Goal: Task Accomplishment & Management: Manage account settings

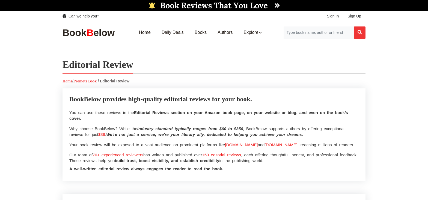
select select
click at [329, 19] on link "Sign In" at bounding box center [332, 16] width 21 height 10
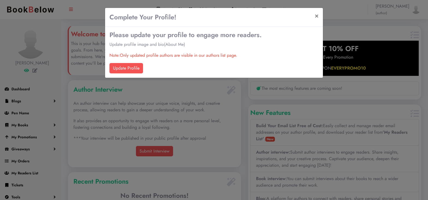
scroll to position [103, 173]
click at [314, 17] on button "×" at bounding box center [316, 15] width 13 height 15
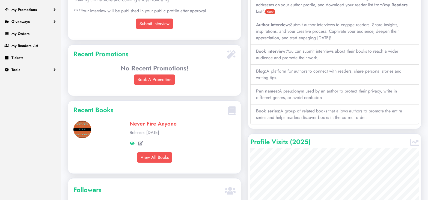
scroll to position [132, 0]
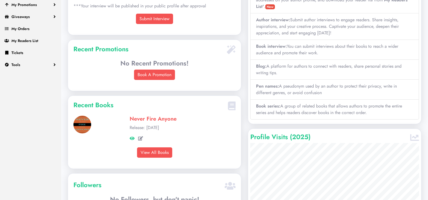
click at [155, 157] on div "Recent Books Never Fire Anyone Release: Aug 29, 2025 View All Books" at bounding box center [154, 132] width 173 height 73
click at [154, 153] on link "View All Books" at bounding box center [154, 152] width 35 height 10
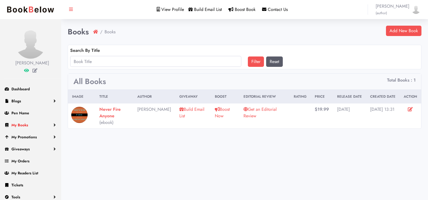
click at [23, 128] on span "My Books" at bounding box center [19, 124] width 17 height 5
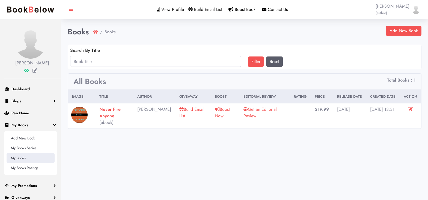
click at [17, 163] on link "My Books" at bounding box center [31, 158] width 48 height 10
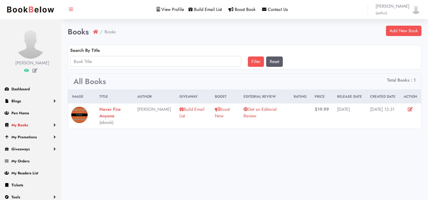
click at [17, 128] on span "My Books" at bounding box center [19, 124] width 17 height 5
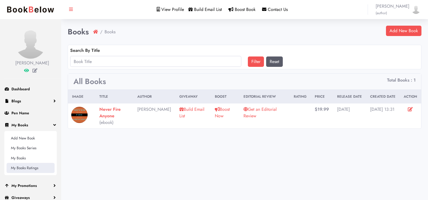
click at [20, 173] on link "My Books Ratings" at bounding box center [31, 168] width 48 height 10
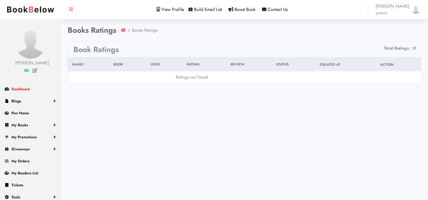
click at [16, 92] on span "Dashboard" at bounding box center [20, 88] width 18 height 5
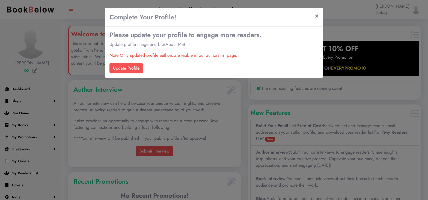
scroll to position [103, 173]
click at [123, 67] on link "Update Profile" at bounding box center [126, 68] width 34 height 10
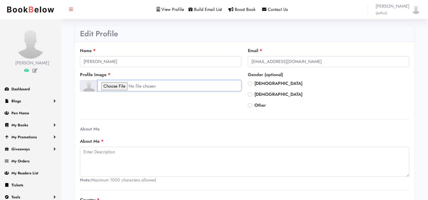
click at [112, 83] on input "file" at bounding box center [169, 85] width 143 height 11
type input "C:\fakepath\637d35573bb93e24fad08048_morgenfruh_website_bw.png"
click at [254, 83] on label "[DEMOGRAPHIC_DATA]" at bounding box center [278, 83] width 48 height 7
click at [250, 83] on input "[DEMOGRAPHIC_DATA]" at bounding box center [250, 82] width 4 height 5
radio input "true"
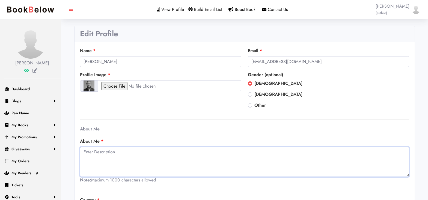
click at [144, 159] on textarea at bounding box center [244, 162] width 329 height 30
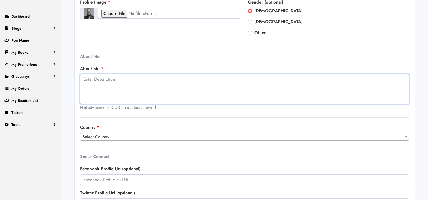
scroll to position [80, 0]
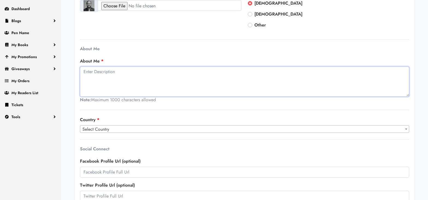
click at [89, 79] on textarea at bounding box center [244, 82] width 329 height 30
paste textarea "Mark Morgenfruh is an HR practitioner with more than 30 years of experience acr…"
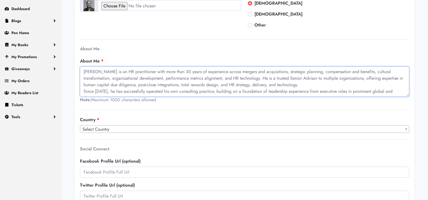
scroll to position [24, 0]
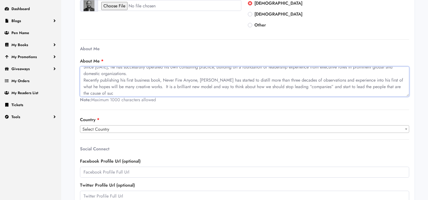
click at [127, 73] on textarea "Mark Morgenfruh is an HR practitioner with more than 30 years of experience acr…" at bounding box center [244, 82] width 329 height 30
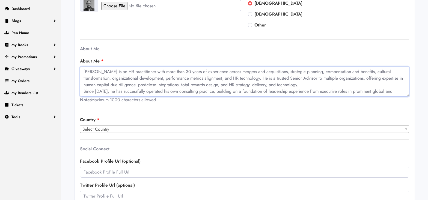
click at [304, 86] on textarea "Mark Morgenfruh is an HR practitioner with more than 30 years of experience acr…" at bounding box center [244, 82] width 329 height 30
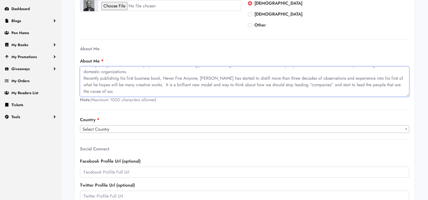
scroll to position [80, 0]
click at [101, 92] on textarea "Mark Morgenfruh is an HR practitioner with more than 30 years of experience acr…" at bounding box center [244, 81] width 329 height 30
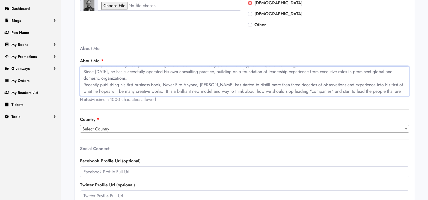
click at [139, 75] on textarea "Mark Morgenfruh is an HR practitioner with more than 30 years of experience acr…" at bounding box center [244, 81] width 329 height 30
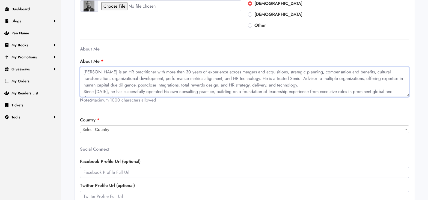
scroll to position [79, 0]
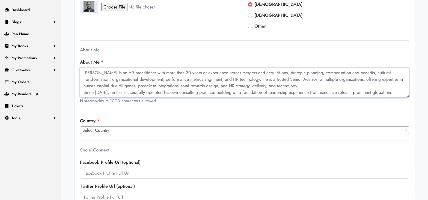
click at [303, 87] on textarea "Mark Morgenfruh is an HR practitioner with more than 30 years of experience acr…" at bounding box center [244, 83] width 329 height 30
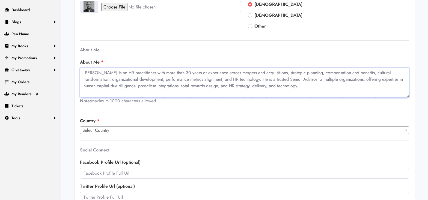
scroll to position [33, 0]
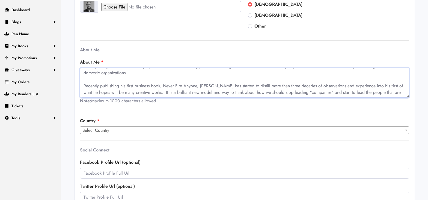
click at [140, 93] on textarea "Mark Morgenfruh is an HR practitioner with more than 30 years of experience acr…" at bounding box center [244, 83] width 329 height 30
click at [367, 91] on textarea "Mark Morgenfruh is an HR practitioner with more than 30 years of experience acr…" at bounding box center [244, 83] width 329 height 30
type textarea "[PERSON_NAME] is an HR practitioner with more than 30 years of experience acros…"
click at [174, 129] on span "Select Country" at bounding box center [244, 131] width 328 height 8
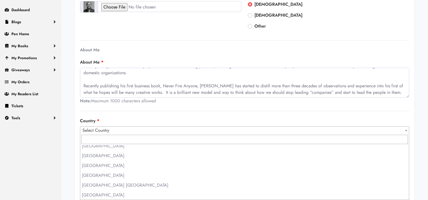
scroll to position [2249, 0]
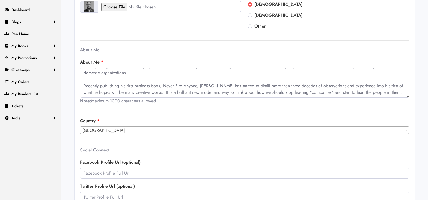
select select "231"
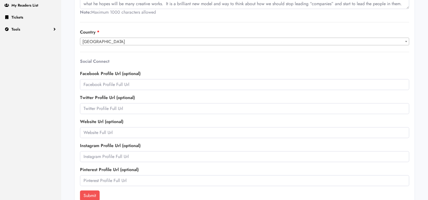
scroll to position [174, 0]
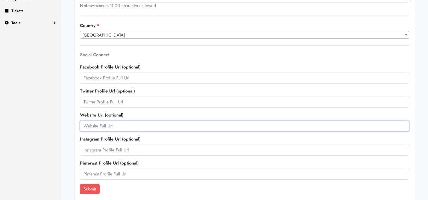
click at [122, 125] on input "text" at bounding box center [244, 126] width 329 height 11
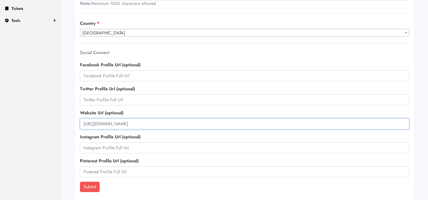
scroll to position [178, 0]
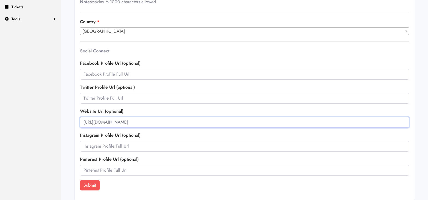
type input "[URL][DOMAIN_NAME]"
click at [87, 187] on button "Submit" at bounding box center [90, 185] width 20 height 10
